Goal: Task Accomplishment & Management: Complete application form

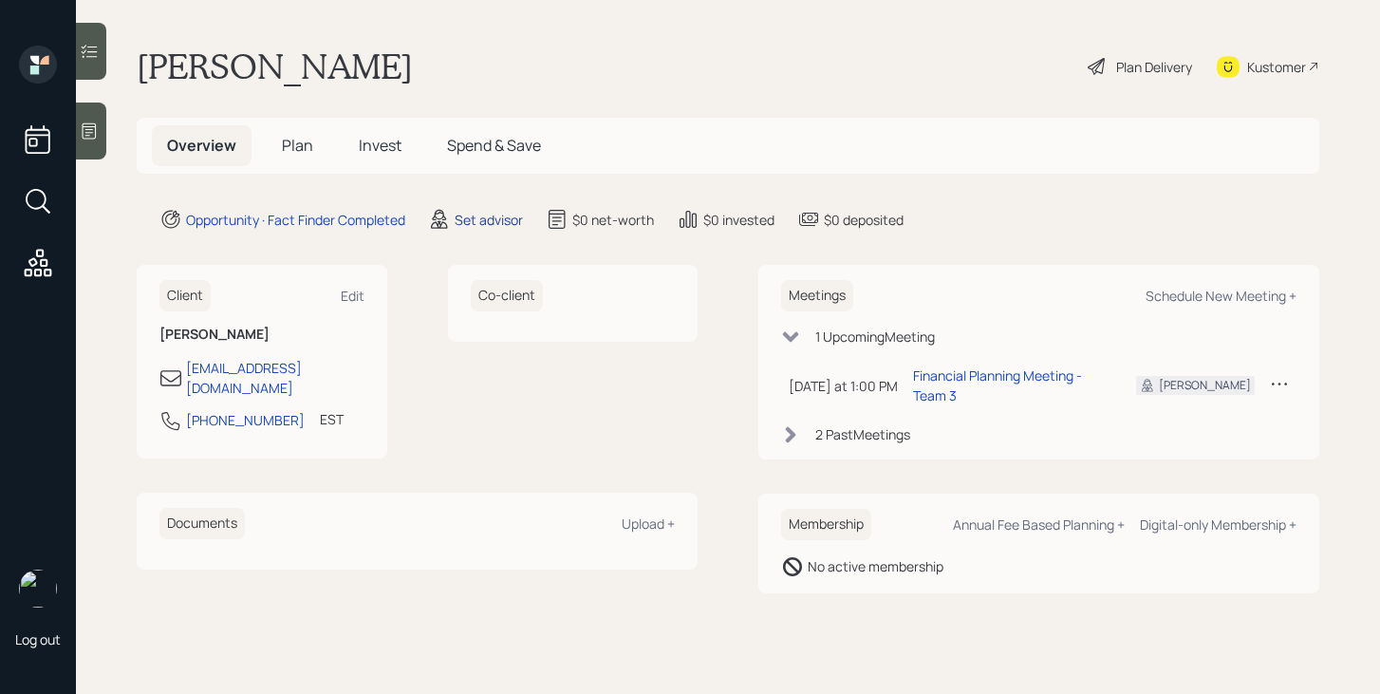
click at [458, 223] on div "Set advisor" at bounding box center [489, 220] width 68 height 20
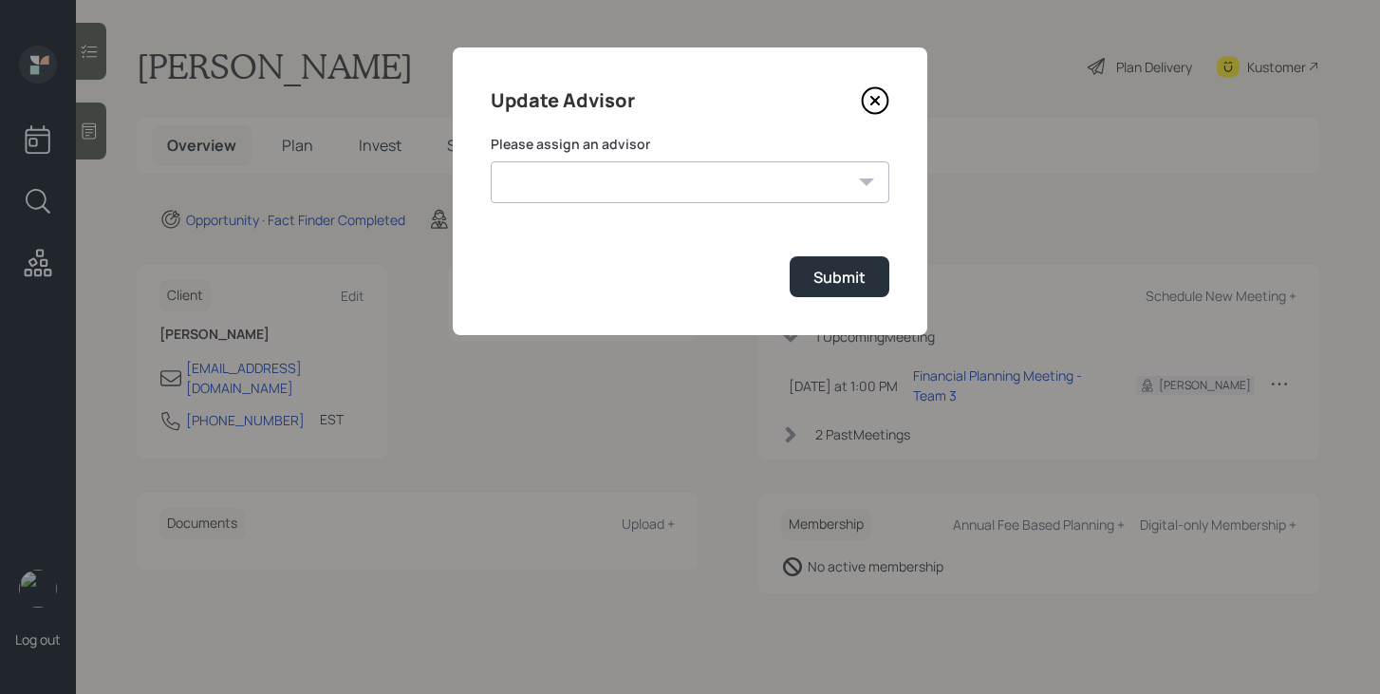
click at [669, 192] on select "[PERSON_NAME] [PERSON_NAME] End [PERSON_NAME] [PERSON_NAME] [PERSON_NAME] [PERS…" at bounding box center [690, 182] width 399 height 42
click at [882, 97] on icon at bounding box center [875, 100] width 28 height 28
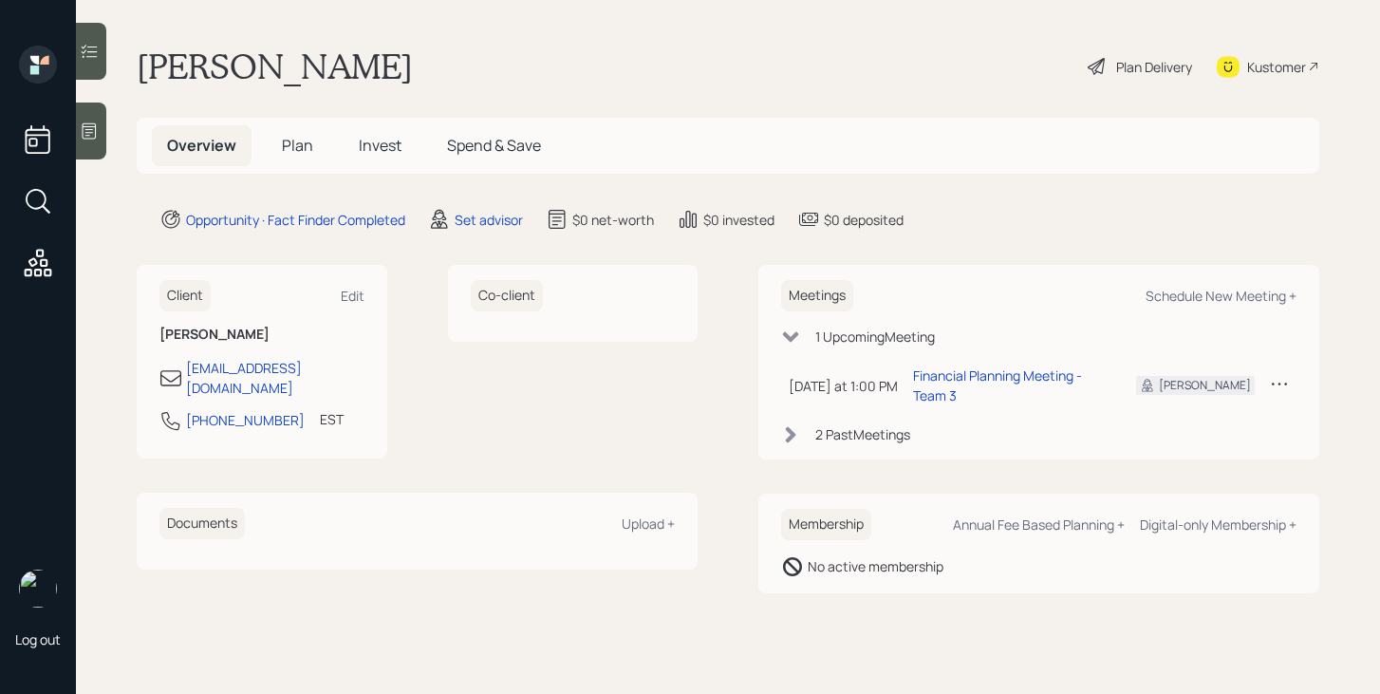
click at [305, 147] on span "Plan" at bounding box center [297, 145] width 31 height 21
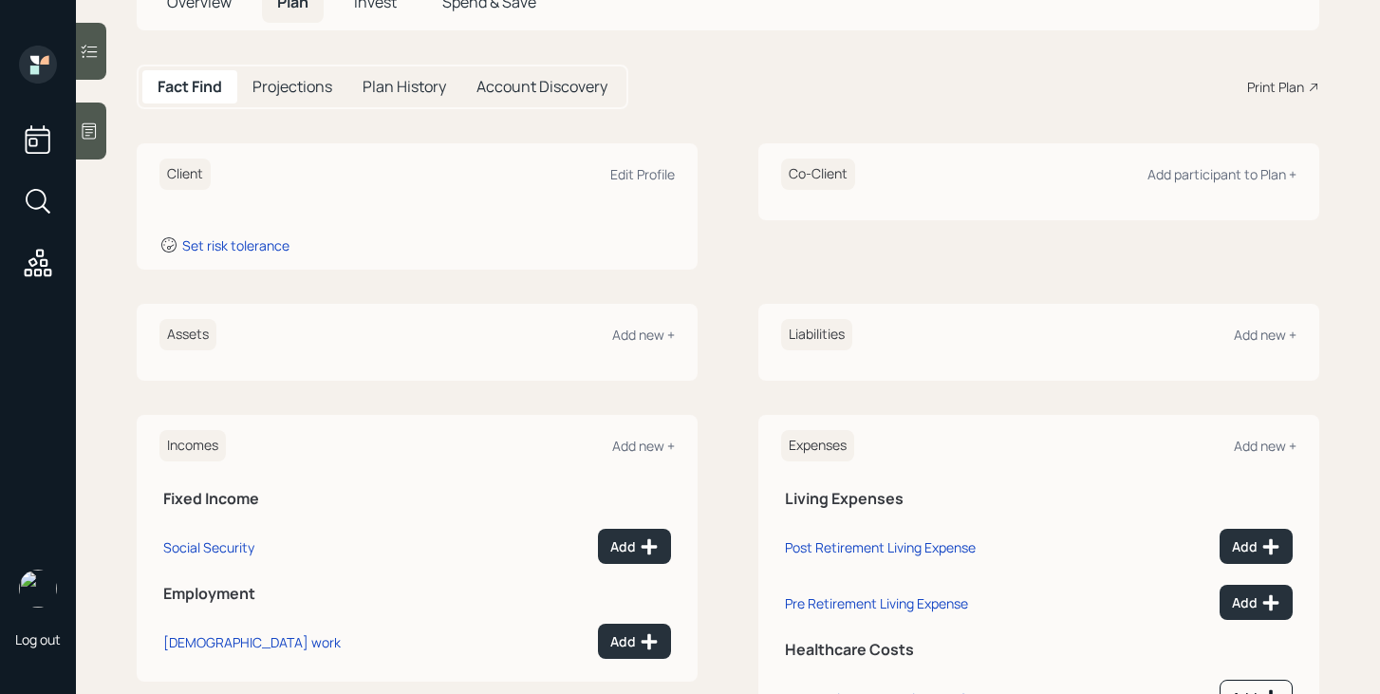
scroll to position [162, 0]
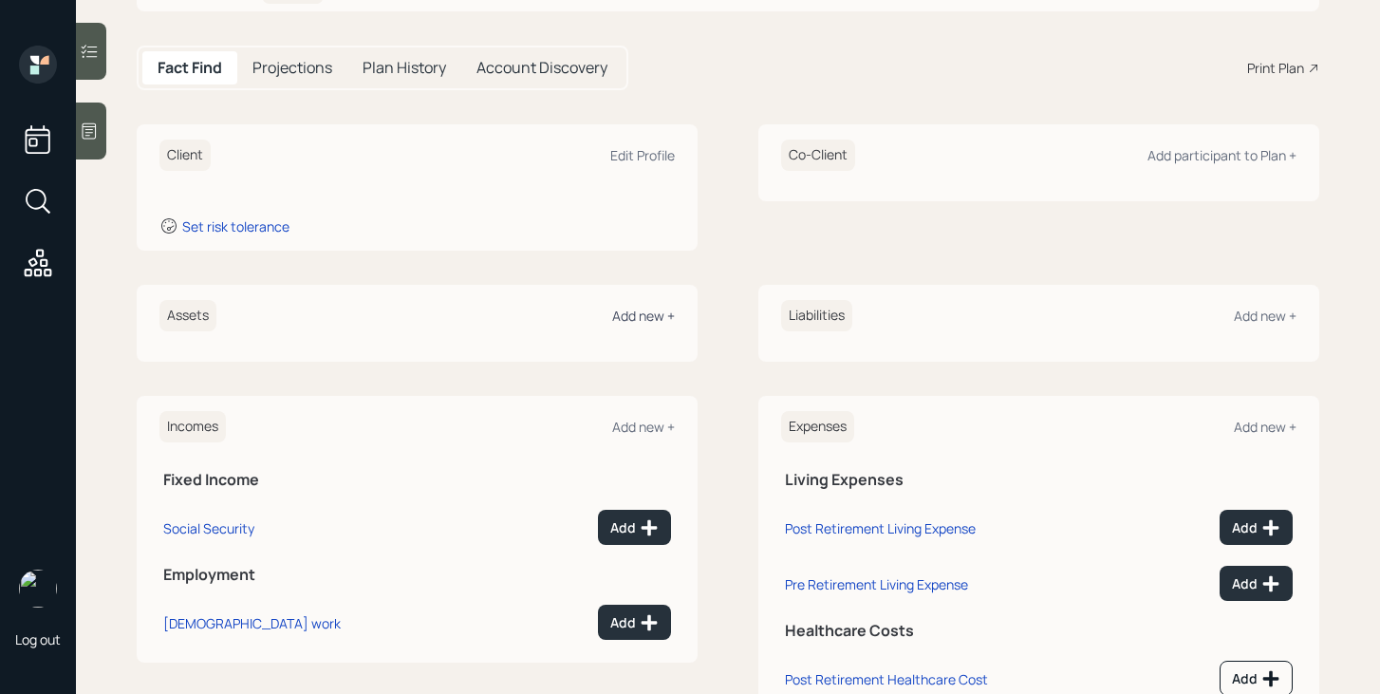
click at [640, 315] on div "Add new +" at bounding box center [643, 316] width 63 height 18
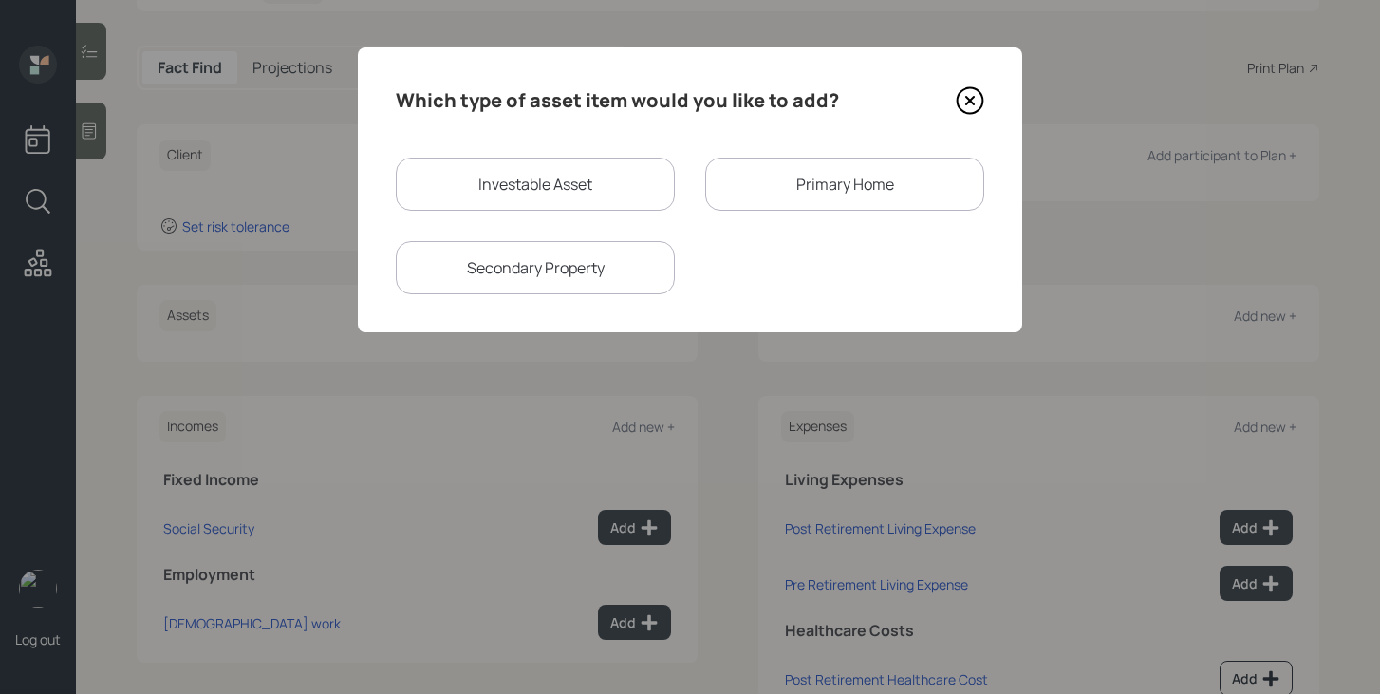
click at [569, 208] on div "Investable Asset" at bounding box center [535, 184] width 279 height 53
select select "taxable"
select select "balanced"
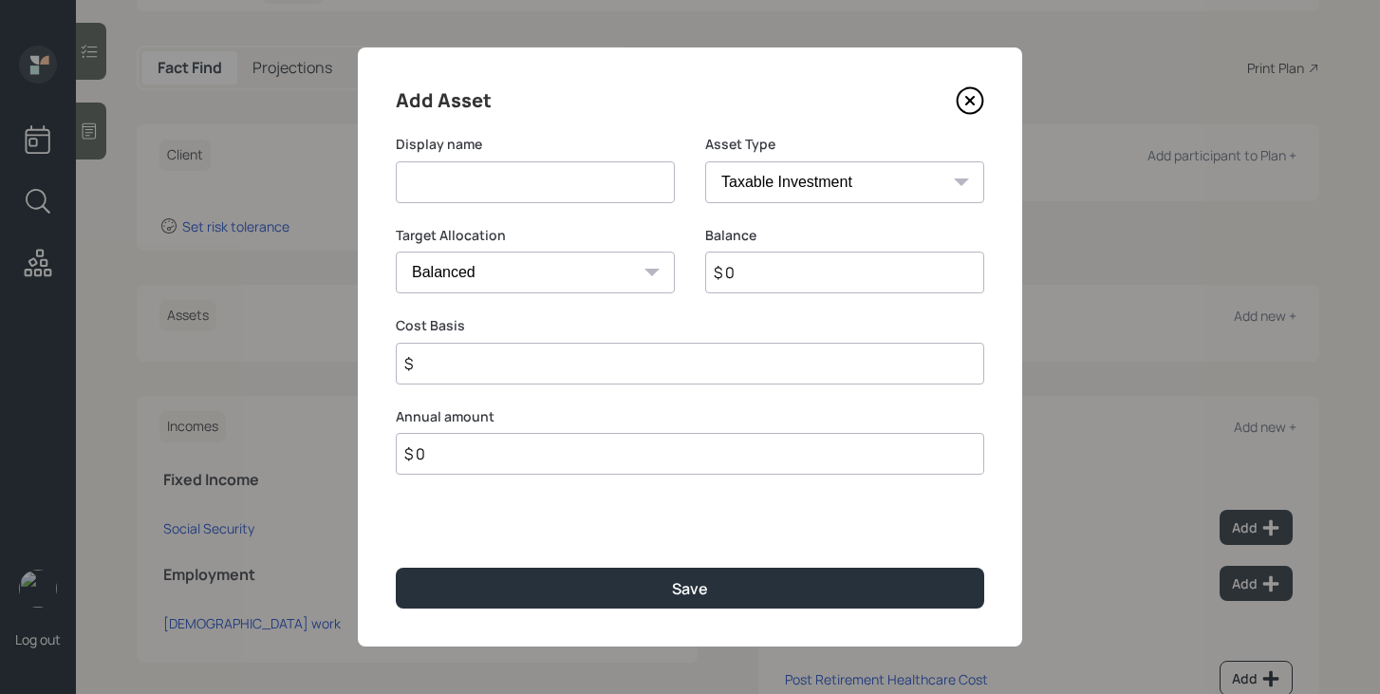
click at [568, 176] on input at bounding box center [535, 182] width 279 height 42
click at [421, 180] on input "Scwab Brokerage" at bounding box center [535, 182] width 279 height 42
type input "[PERSON_NAME] Brokerage"
click at [747, 166] on select "SEP [PERSON_NAME] IRA 401(k) [PERSON_NAME] 401(k) 403(b) [PERSON_NAME] 403(b) 4…" at bounding box center [844, 182] width 279 height 42
select select "college_savings"
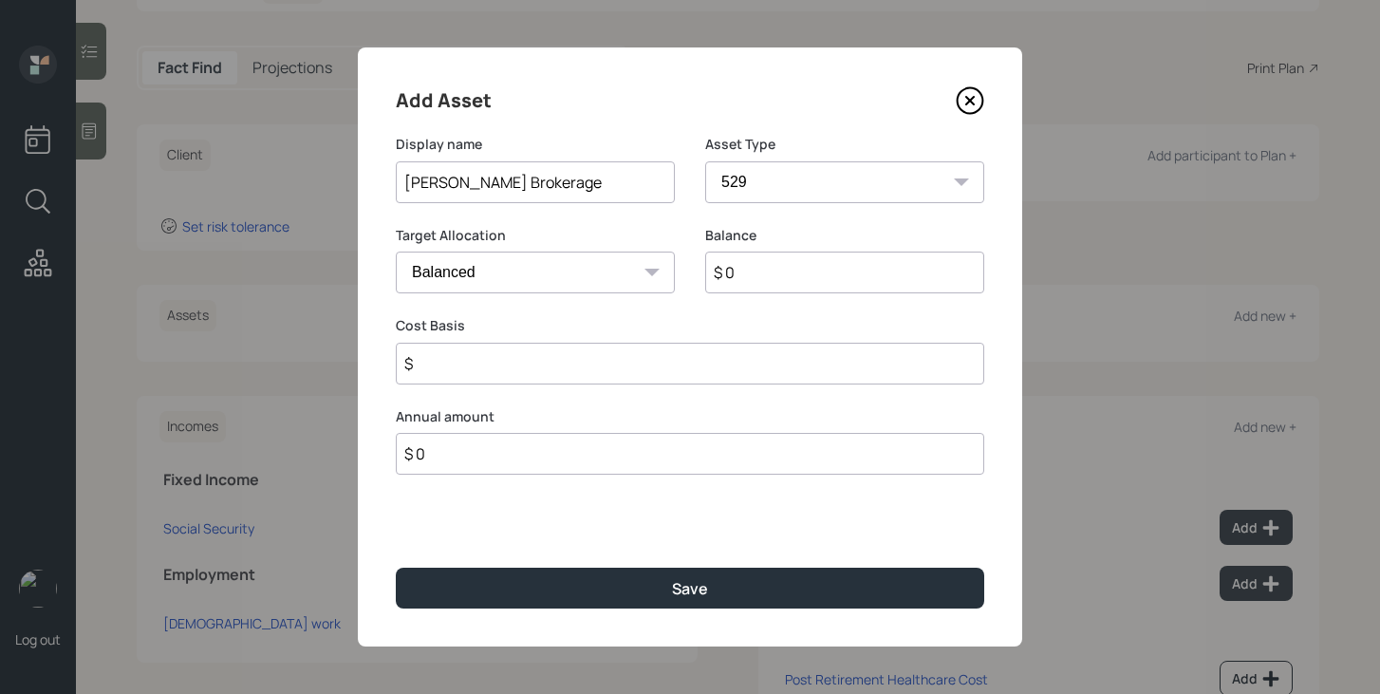
click at [705, 161] on select "SEP [PERSON_NAME] IRA 401(k) [PERSON_NAME] 401(k) 403(b) [PERSON_NAME] 403(b) 4…" at bounding box center [844, 182] width 279 height 42
type input "$"
click at [751, 177] on select "SEP [PERSON_NAME] IRA 401(k) [PERSON_NAME] 401(k) 403(b) [PERSON_NAME] 403(b) 4…" at bounding box center [844, 182] width 279 height 42
select select "taxable"
click at [705, 161] on select "SEP [PERSON_NAME] IRA 401(k) [PERSON_NAME] 401(k) 403(b) [PERSON_NAME] 403(b) 4…" at bounding box center [844, 182] width 279 height 42
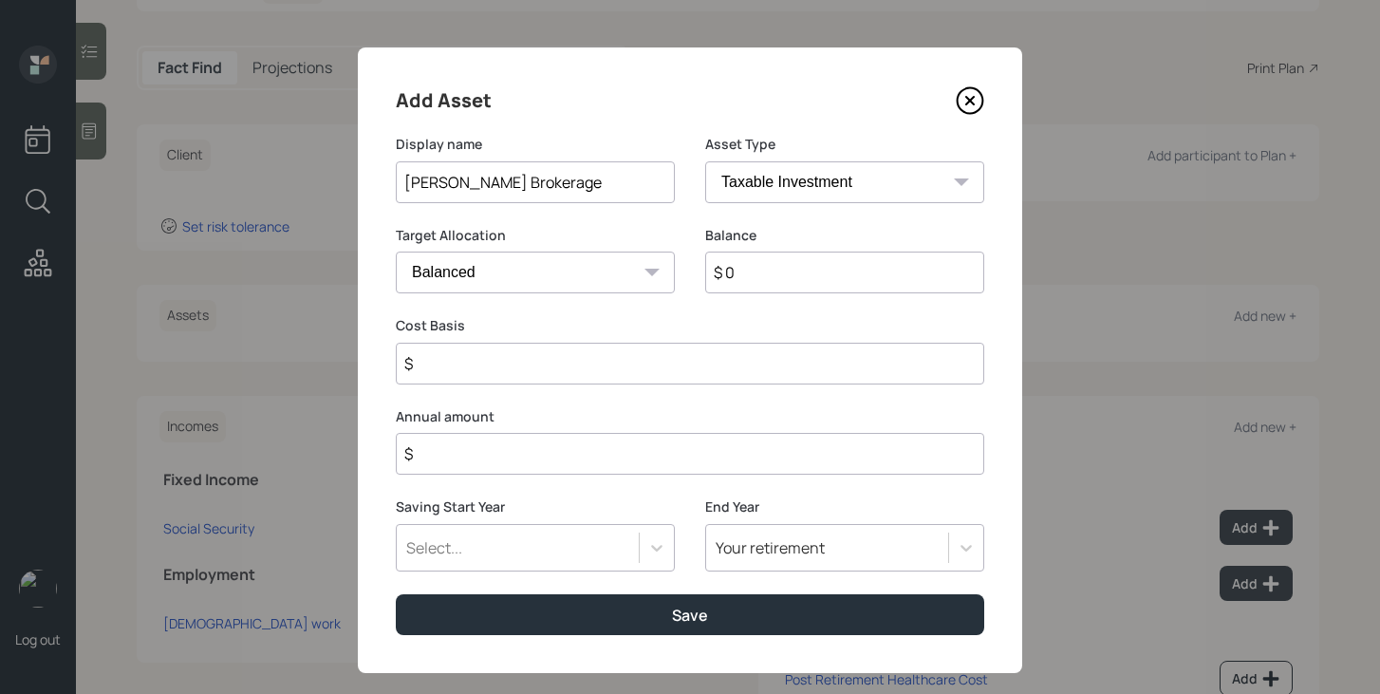
click at [749, 261] on input "$ 0" at bounding box center [844, 272] width 279 height 42
click at [749, 275] on input "$ 0" at bounding box center [844, 272] width 279 height 42
type input "$ 52,000"
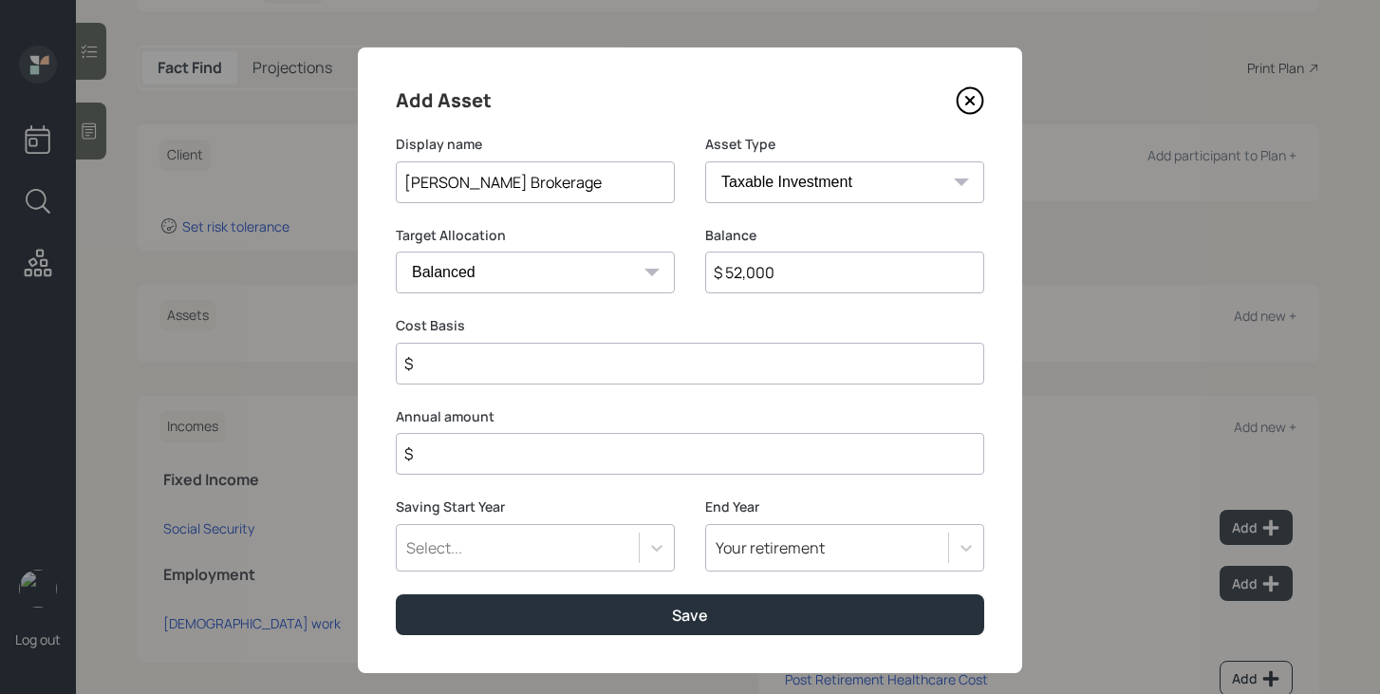
click at [742, 352] on input "$" at bounding box center [690, 364] width 588 height 42
type input "$ 30,000"
click at [717, 458] on input "$" at bounding box center [690, 454] width 588 height 42
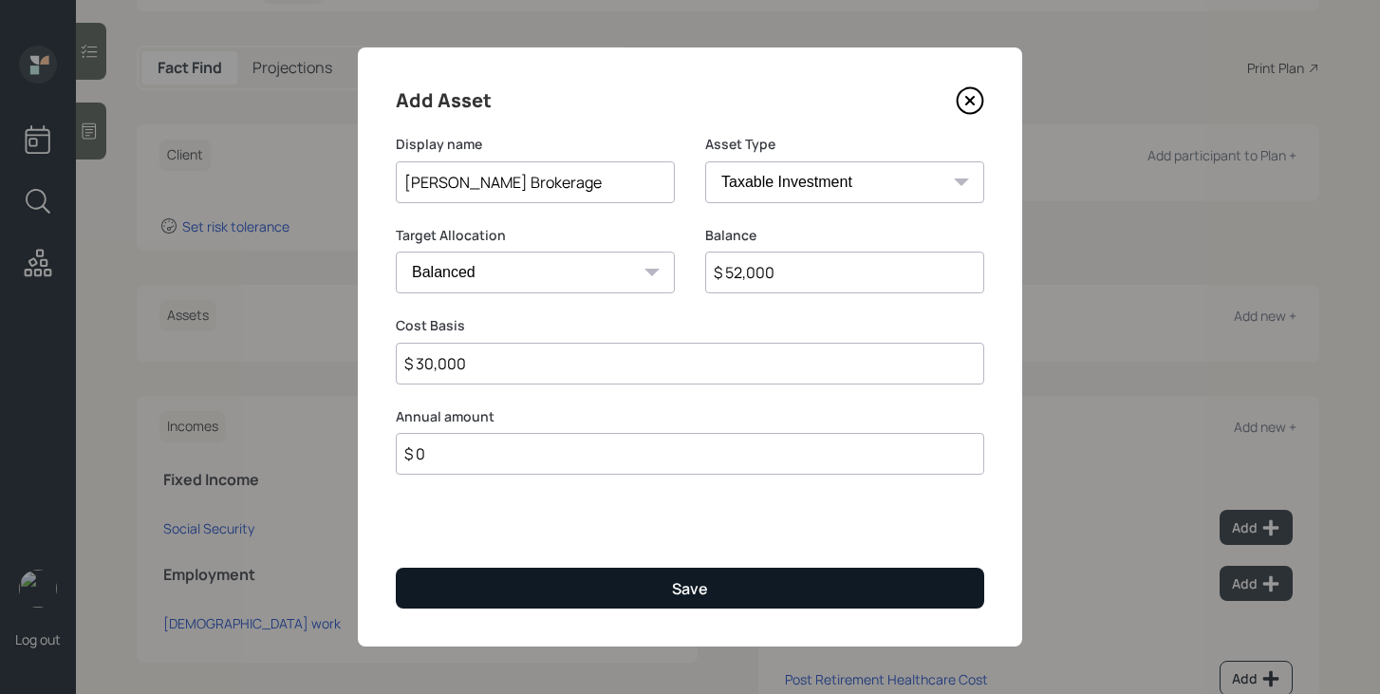
type input "$ 0"
click at [698, 583] on div "Save" at bounding box center [690, 588] width 36 height 21
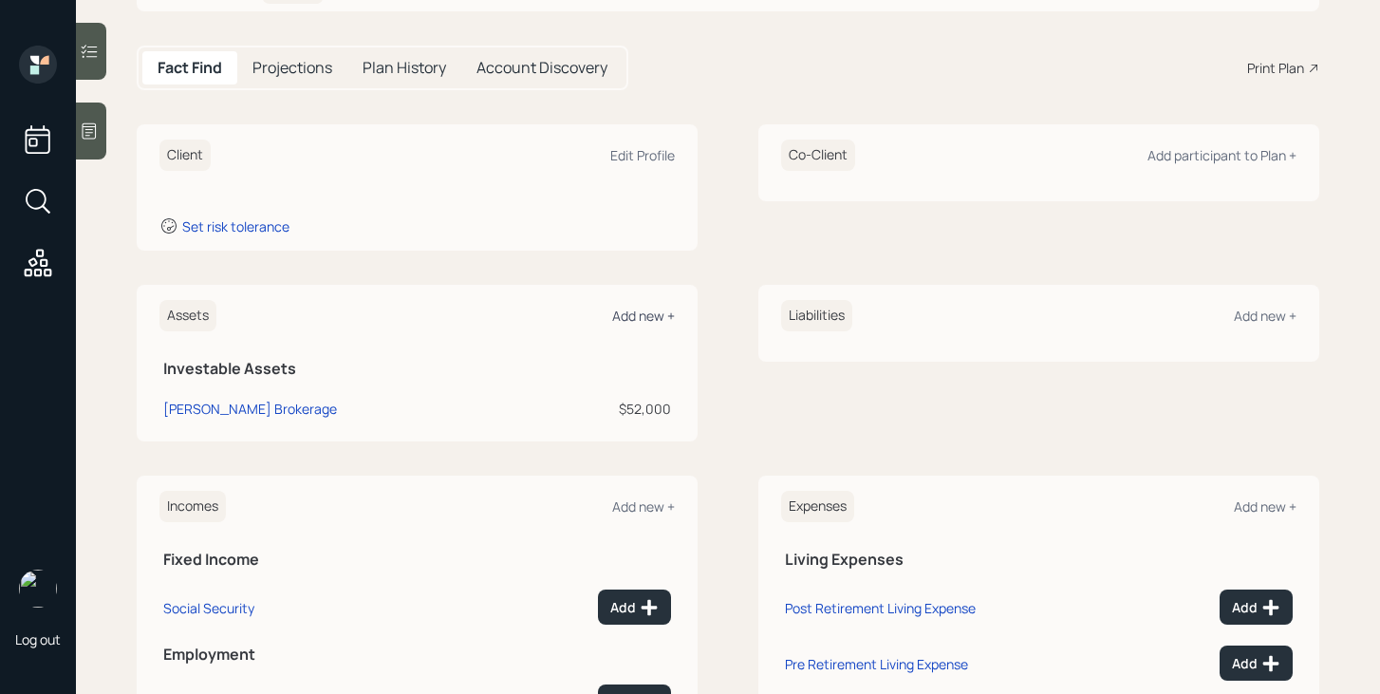
click at [652, 320] on div "Add new +" at bounding box center [643, 316] width 63 height 18
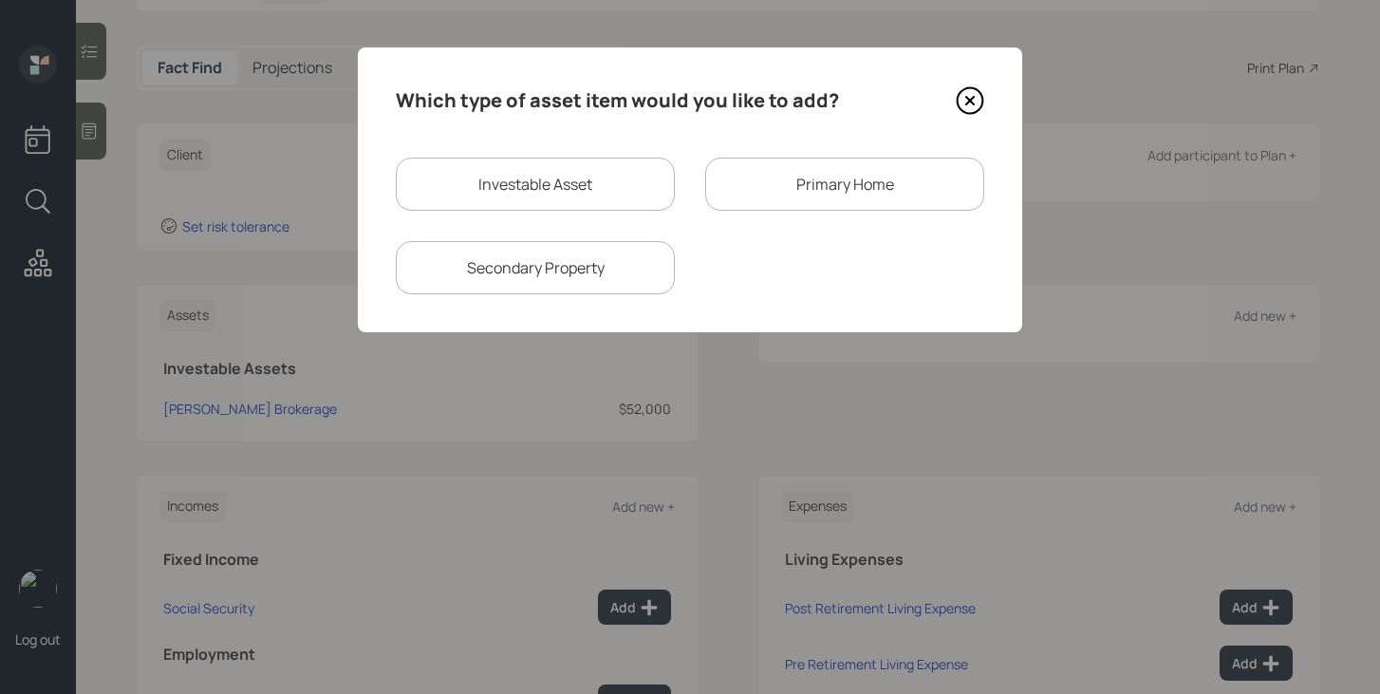
click at [501, 191] on div "Investable Asset" at bounding box center [535, 184] width 279 height 53
select select "taxable"
select select "balanced"
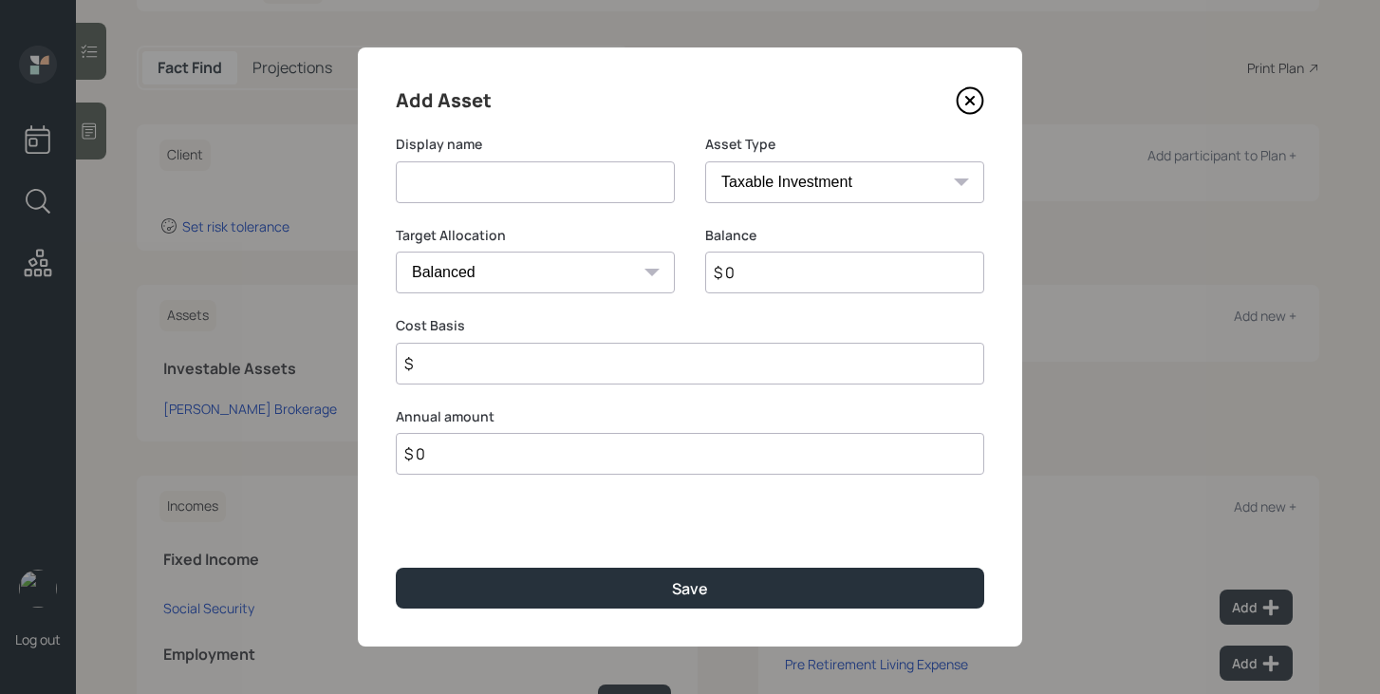
click at [496, 188] on input at bounding box center [535, 182] width 279 height 42
type input "Fidelity IRA"
click at [791, 190] on select "SEP [PERSON_NAME] IRA 401(k) [PERSON_NAME] 401(k) 403(b) [PERSON_NAME] 403(b) 4…" at bounding box center [844, 182] width 279 height 42
select select "ira"
click at [705, 161] on select "SEP [PERSON_NAME] IRA 401(k) [PERSON_NAME] 401(k) 403(b) [PERSON_NAME] 403(b) 4…" at bounding box center [844, 182] width 279 height 42
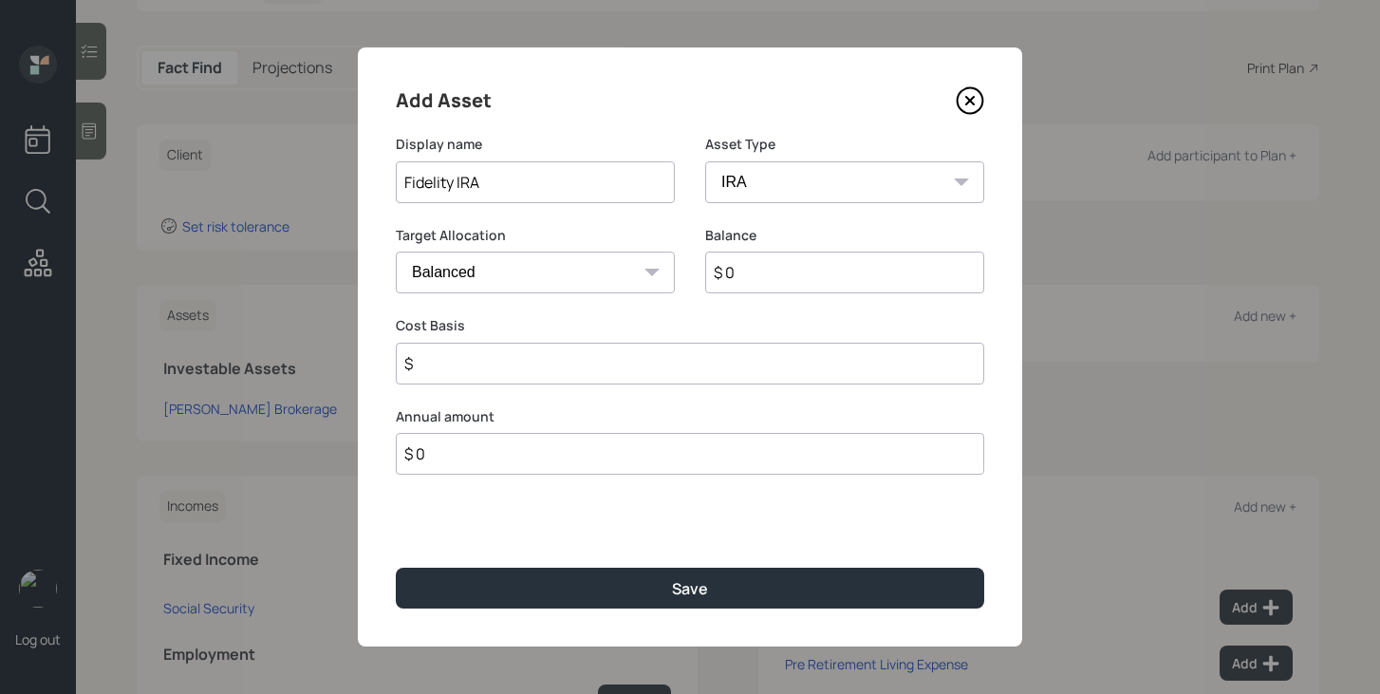
type input "$"
click at [779, 276] on input "$ 0" at bounding box center [844, 272] width 279 height 42
type input "$ 20,000"
click at [768, 363] on input "$" at bounding box center [690, 364] width 588 height 42
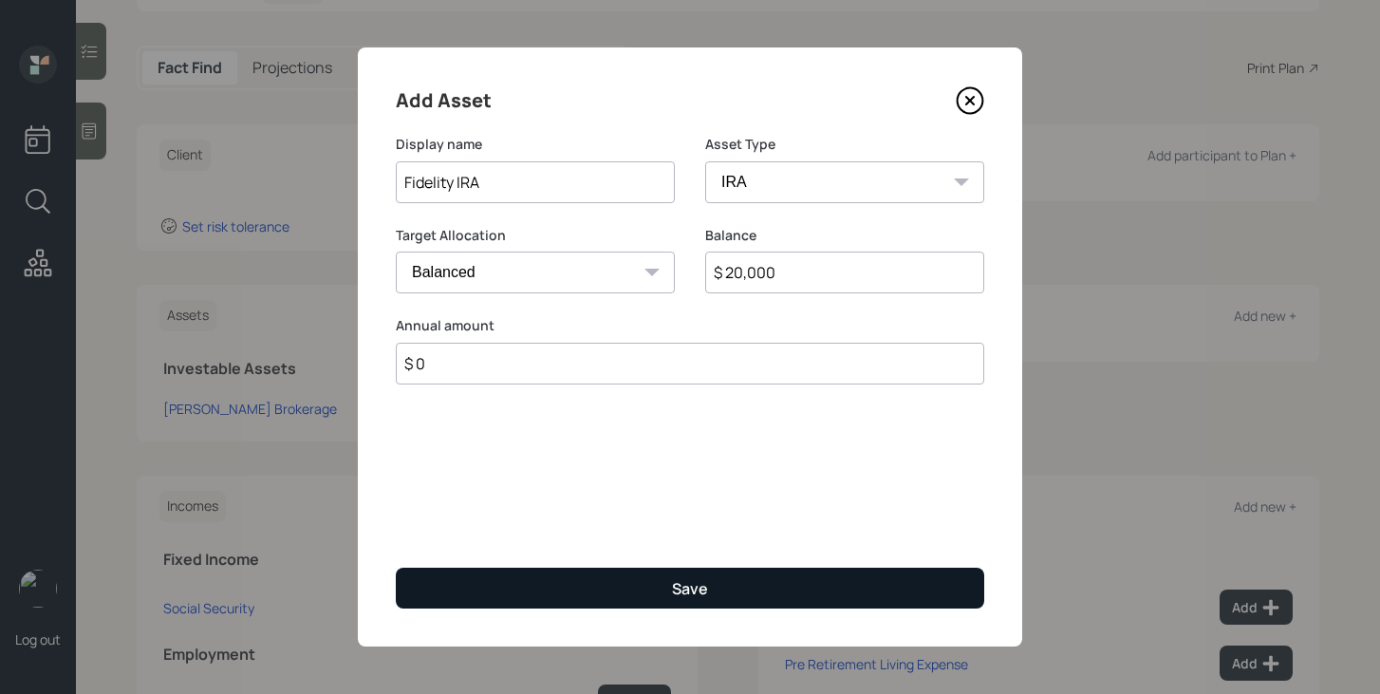
type input "$ 0"
click at [714, 587] on button "Save" at bounding box center [690, 588] width 588 height 41
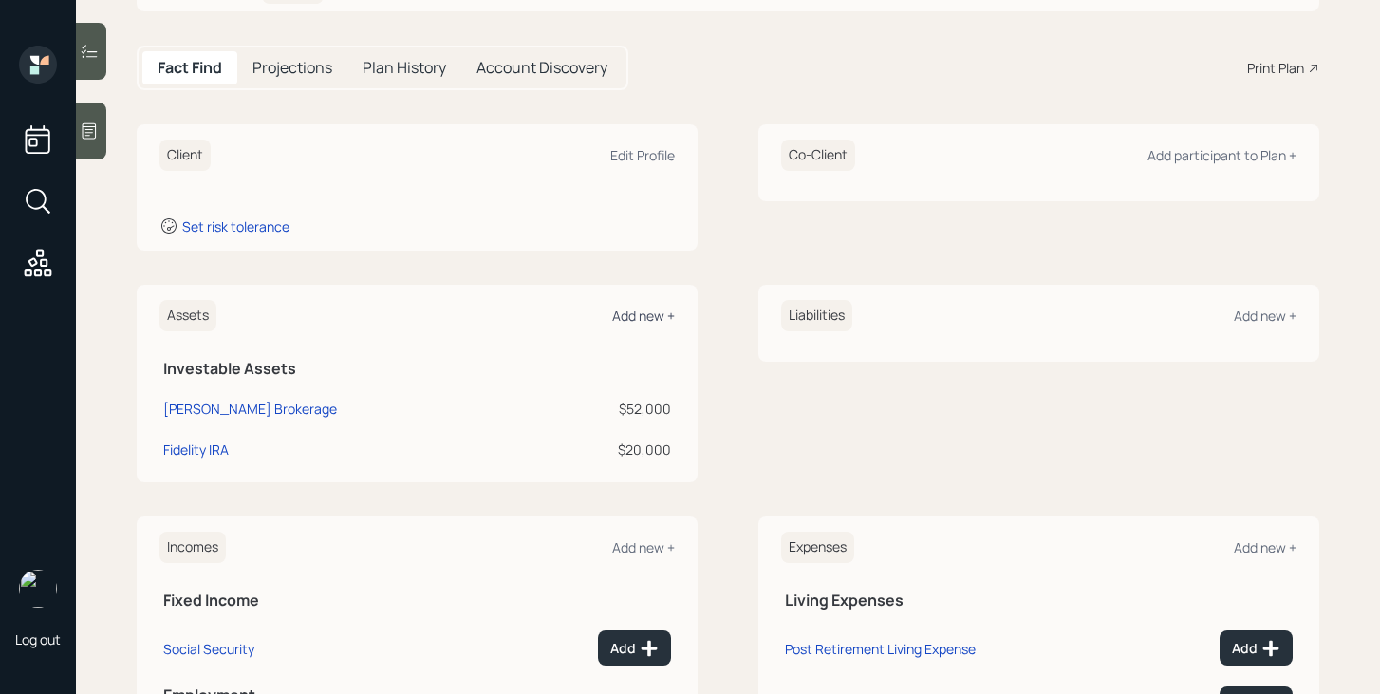
click at [628, 311] on div "Add new +" at bounding box center [643, 316] width 63 height 18
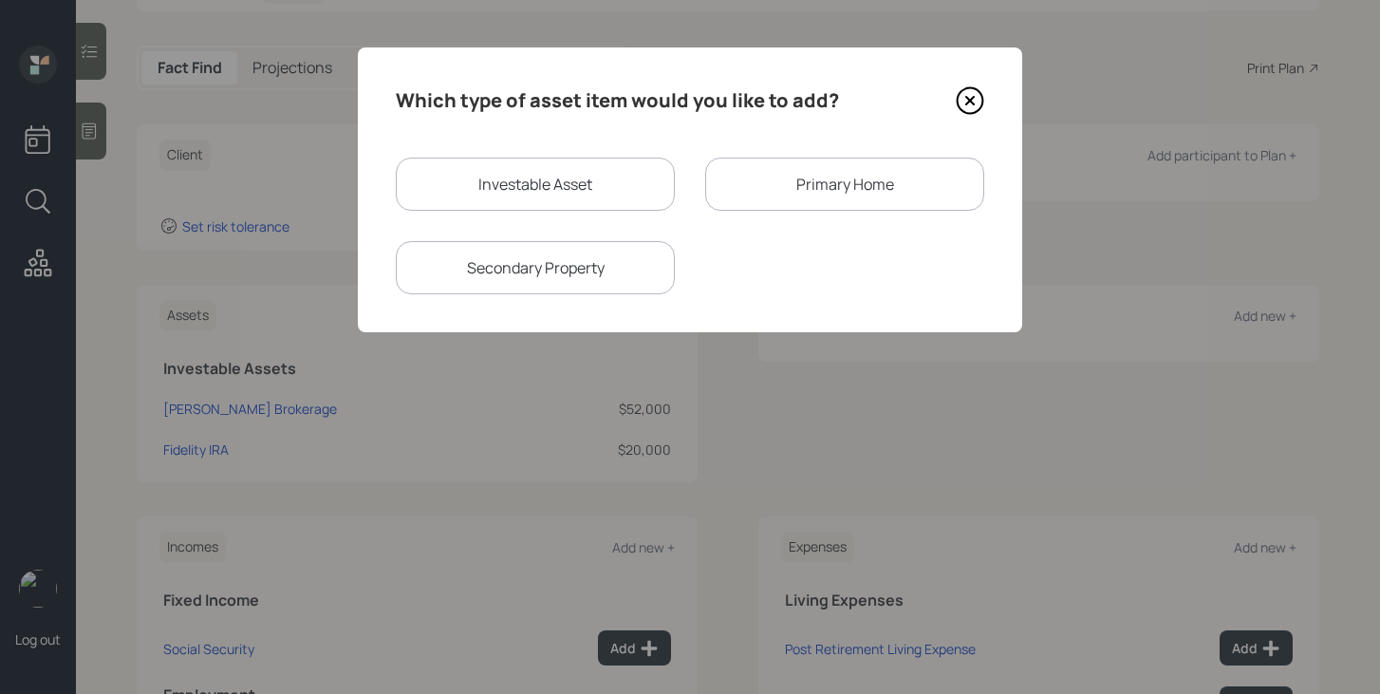
click at [481, 202] on div "Investable Asset" at bounding box center [535, 184] width 279 height 53
select select "taxable"
select select "balanced"
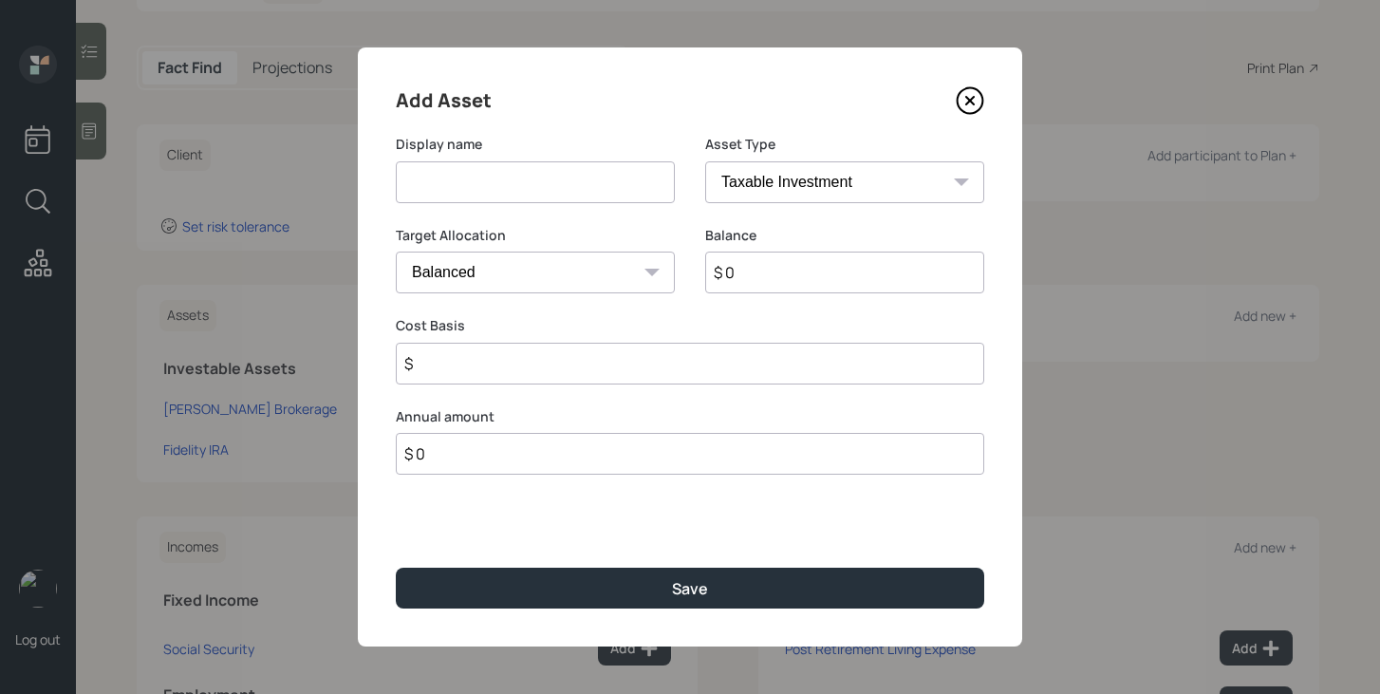
click at [493, 190] on input at bounding box center [535, 182] width 279 height 42
type input "Vanguard Brokerage"
click at [764, 287] on input "$ 0" at bounding box center [844, 272] width 279 height 42
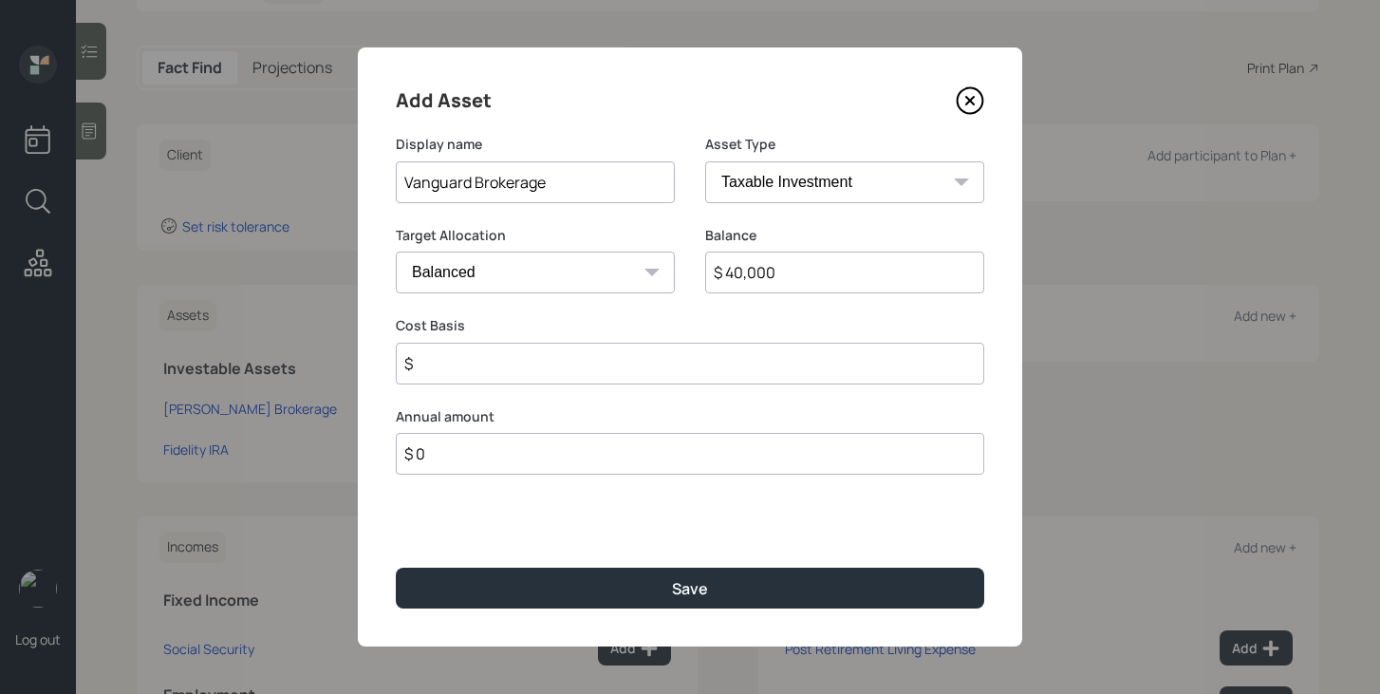
type input "$ 40,000"
click at [725, 363] on input "$" at bounding box center [690, 364] width 588 height 42
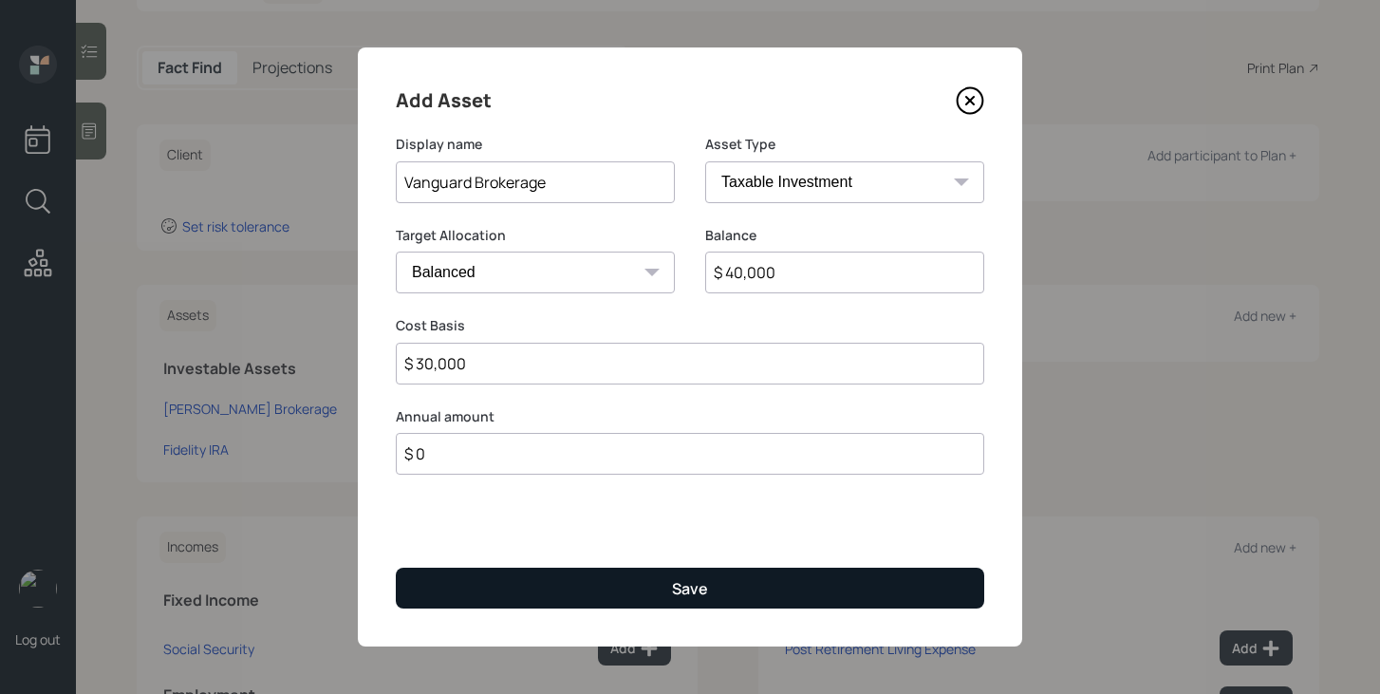
type input "$ 30,000"
click at [710, 587] on button "Save" at bounding box center [690, 588] width 588 height 41
